Goal: Find contact information: Find contact information

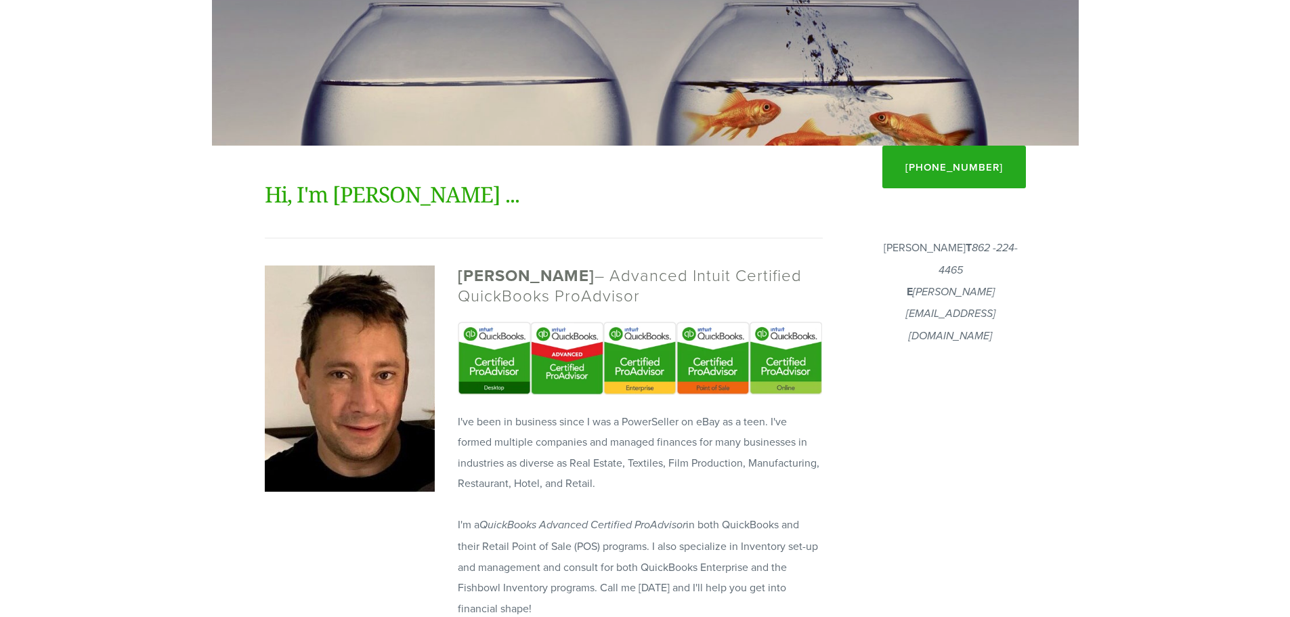
scroll to position [228, 0]
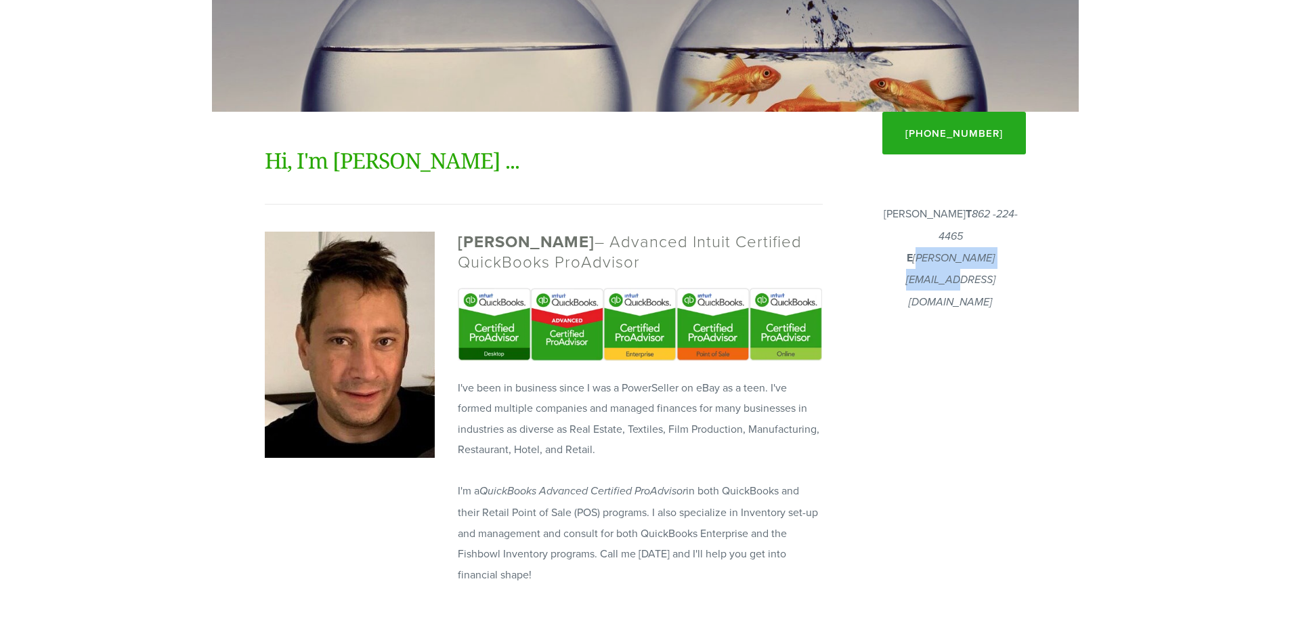
drag, startPoint x: 1030, startPoint y: 253, endPoint x: 898, endPoint y: 256, distance: 132.1
click at [898, 256] on div "[PERSON_NAME] T 862 -224-4465 E [PERSON_NAME][EMAIL_ADDRESS][DOMAIN_NAME]" at bounding box center [950, 258] width 173 height 126
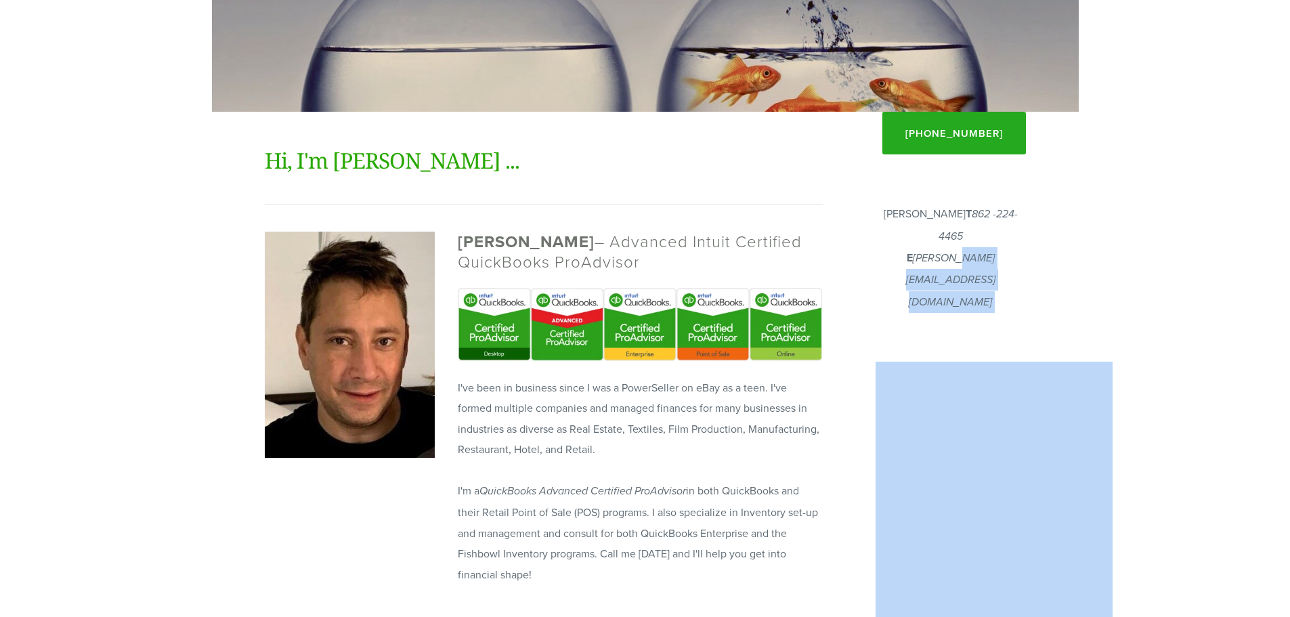
drag, startPoint x: 1051, startPoint y: 252, endPoint x: 948, endPoint y: 252, distance: 103.0
click at [940, 251] on div "Home / QuickBooks / QuickBooks® Online QuickBooks Condense JackBeQuickBooks™ Se…" at bounding box center [645, 541] width 867 height 1472
click at [1085, 247] on body "Call now for a free consultation [PHONE_NUMBER] Financial Fitness Consulting Ho…" at bounding box center [645, 542] width 1290 height 1540
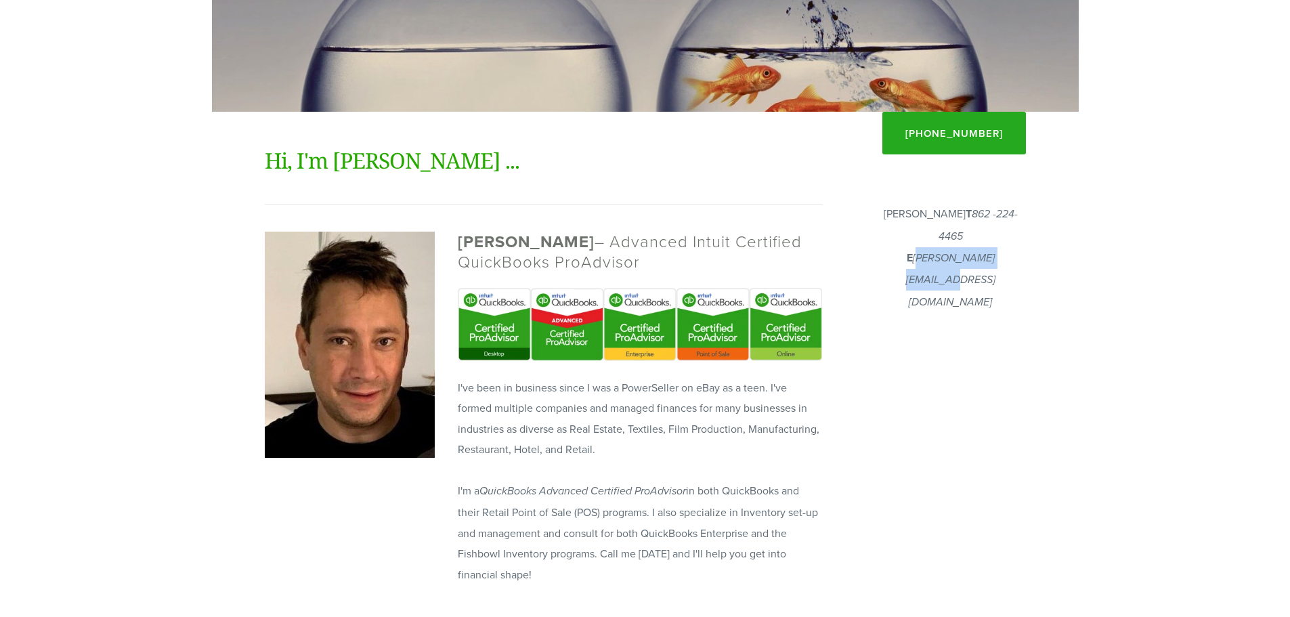
drag, startPoint x: 899, startPoint y: 257, endPoint x: 1020, endPoint y: 254, distance: 121.3
click at [1020, 254] on p "[PERSON_NAME] T 862 -224-4465 E [PERSON_NAME][EMAIL_ADDRESS][DOMAIN_NAME]" at bounding box center [951, 258] width 150 height 110
copy em "[PERSON_NAME][EMAIL_ADDRESS][DOMAIN_NAME]"
drag, startPoint x: 502, startPoint y: 245, endPoint x: 491, endPoint y: 245, distance: 10.8
click at [502, 245] on strong "[PERSON_NAME]" at bounding box center [526, 242] width 137 height 24
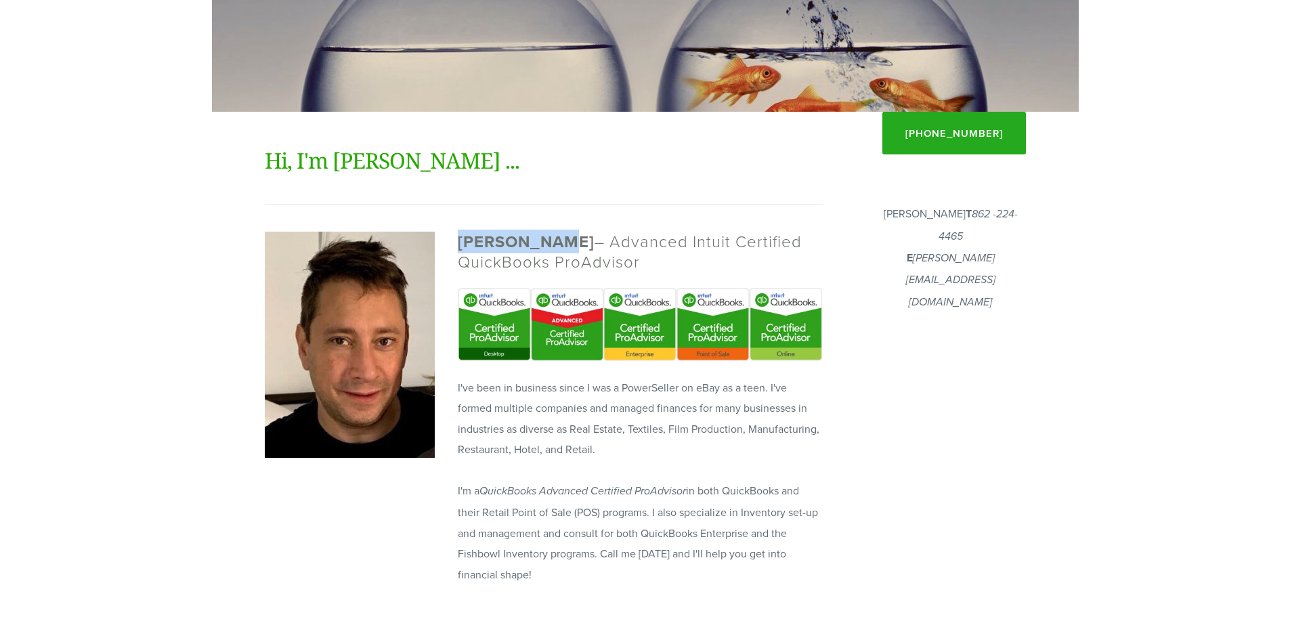
drag, startPoint x: 457, startPoint y: 238, endPoint x: 553, endPoint y: 238, distance: 95.5
click at [553, 238] on div "[PERSON_NAME] – Advanced Intuit Certified QuickBooks ProAdvisor" at bounding box center [639, 252] width 387 height 56
copy strong "[PERSON_NAME]"
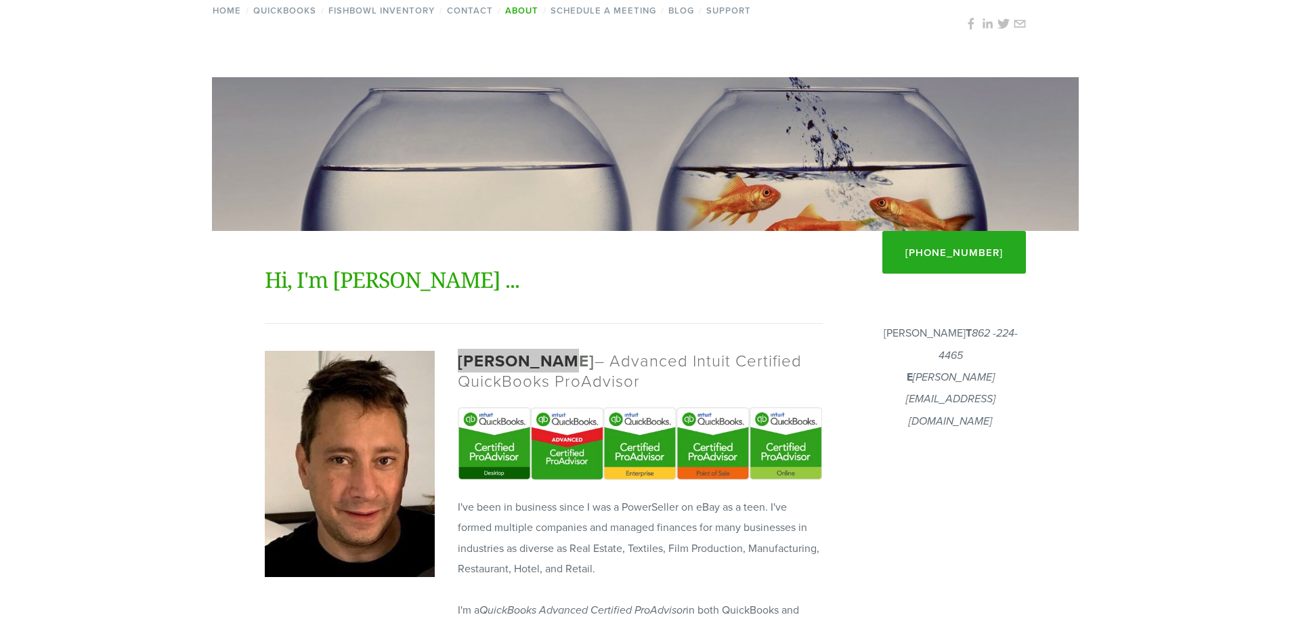
scroll to position [0, 0]
